Goal: Obtain resource: Obtain resource

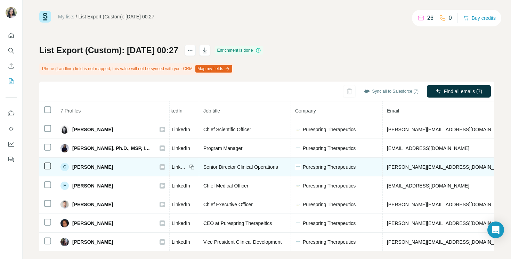
scroll to position [0, 54]
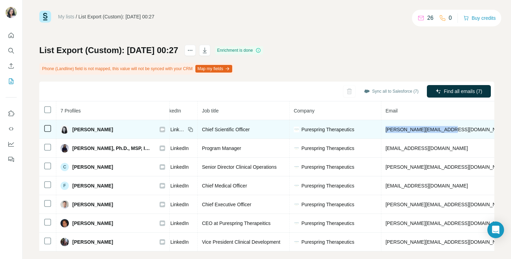
drag, startPoint x: 441, startPoint y: 130, endPoint x: 377, endPoint y: 130, distance: 64.3
click at [381, 130] on td "[PERSON_NAME][EMAIL_ADDRESS][DOMAIN_NAME]" at bounding box center [446, 129] width 131 height 19
copy span "[PERSON_NAME][EMAIL_ADDRESS][DOMAIN_NAME]"
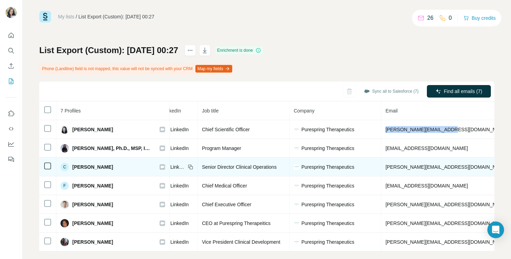
copy span "[PERSON_NAME][EMAIL_ADDRESS][DOMAIN_NAME]"
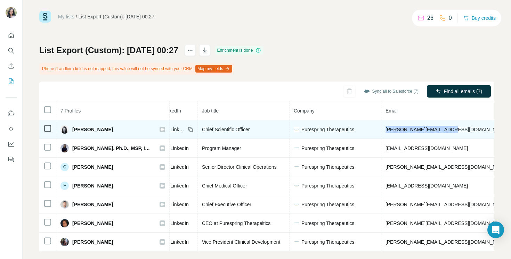
copy span "[PERSON_NAME][EMAIL_ADDRESS][DOMAIN_NAME]"
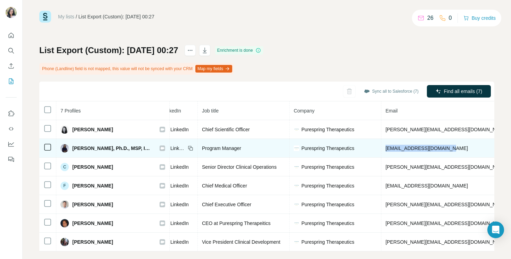
drag, startPoint x: 439, startPoint y: 150, endPoint x: 378, endPoint y: 149, distance: 60.8
click at [381, 149] on td "[EMAIL_ADDRESS][DOMAIN_NAME]" at bounding box center [446, 148] width 131 height 19
copy span "[EMAIL_ADDRESS][DOMAIN_NAME]"
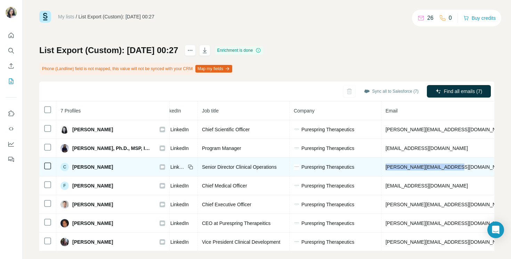
drag, startPoint x: 447, startPoint y: 167, endPoint x: 379, endPoint y: 167, distance: 67.4
click at [386, 167] on span "[PERSON_NAME][EMAIL_ADDRESS][DOMAIN_NAME]" at bounding box center [447, 167] width 122 height 6
copy span "[PERSON_NAME][EMAIL_ADDRESS][DOMAIN_NAME]"
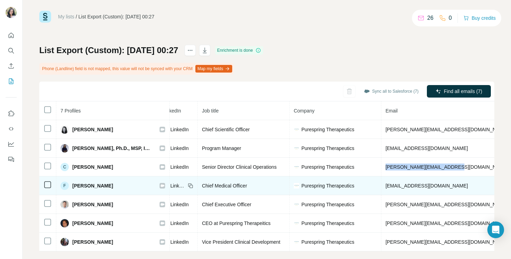
drag, startPoint x: 450, startPoint y: 185, endPoint x: 375, endPoint y: 188, distance: 75.1
click at [381, 188] on td "[EMAIL_ADDRESS][DOMAIN_NAME]" at bounding box center [446, 186] width 131 height 19
copy span "[EMAIL_ADDRESS][DOMAIN_NAME]"
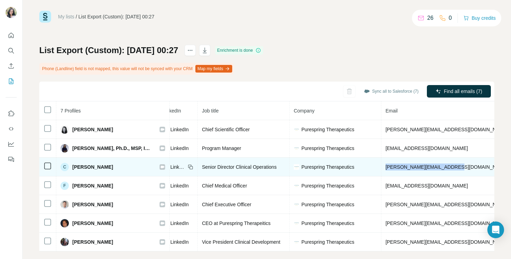
scroll to position [15, 0]
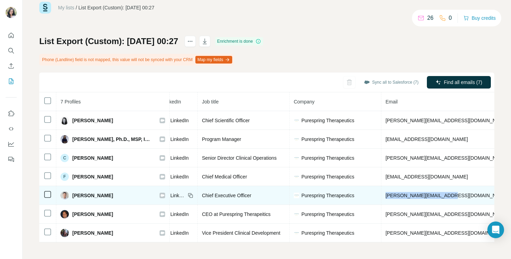
drag, startPoint x: 444, startPoint y: 196, endPoint x: 378, endPoint y: 195, distance: 65.7
click at [381, 195] on td "[PERSON_NAME][EMAIL_ADDRESS][DOMAIN_NAME]" at bounding box center [446, 195] width 131 height 19
copy span "[PERSON_NAME][EMAIL_ADDRESS][DOMAIN_NAME]"
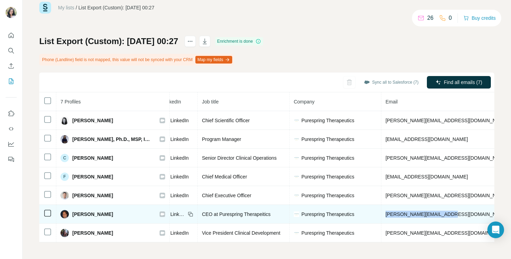
drag, startPoint x: 441, startPoint y: 215, endPoint x: 373, endPoint y: 217, distance: 68.2
click at [373, 217] on tr "[PERSON_NAME] Email found LinkedIn CEO at Purespring Therapeitics Purespring Th…" at bounding box center [327, 214] width 684 height 19
copy tr "[PERSON_NAME][EMAIL_ADDRESS][DOMAIN_NAME]"
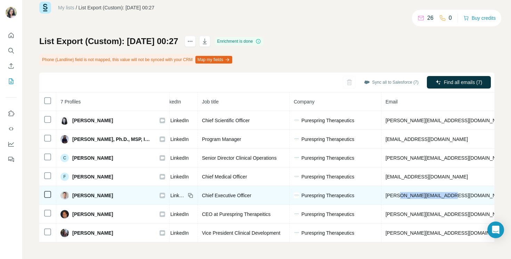
drag, startPoint x: 446, startPoint y: 196, endPoint x: 390, endPoint y: 196, distance: 55.3
click at [390, 196] on td "[PERSON_NAME][EMAIL_ADDRESS][DOMAIN_NAME]" at bounding box center [446, 195] width 131 height 19
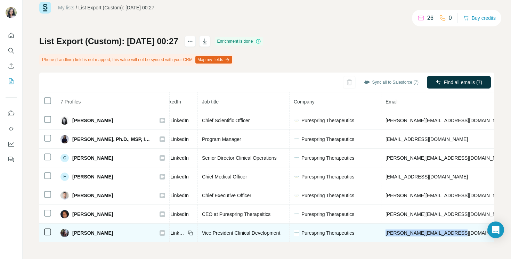
drag, startPoint x: 448, startPoint y: 234, endPoint x: 379, endPoint y: 233, distance: 69.2
click at [381, 233] on td "[PERSON_NAME][EMAIL_ADDRESS][DOMAIN_NAME]" at bounding box center [446, 233] width 131 height 19
copy span "[PERSON_NAME][EMAIL_ADDRESS][DOMAIN_NAME]"
